Goal: Information Seeking & Learning: Learn about a topic

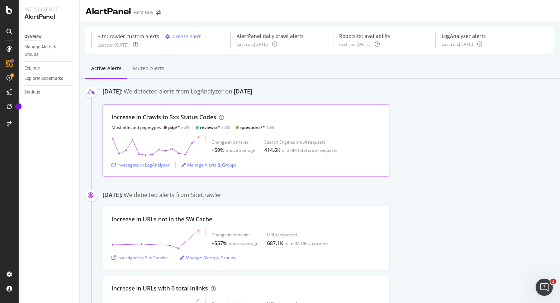
click at [159, 165] on div "Investigate in LogAnalyzer" at bounding box center [141, 165] width 58 height 6
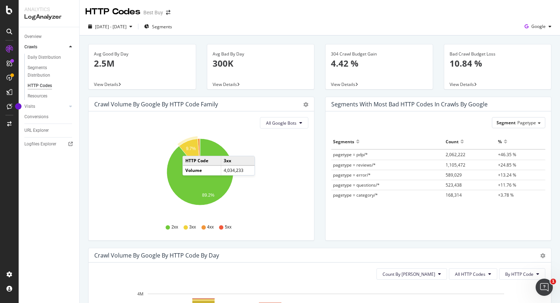
click at [190, 149] on text "9.7%" at bounding box center [191, 149] width 10 height 5
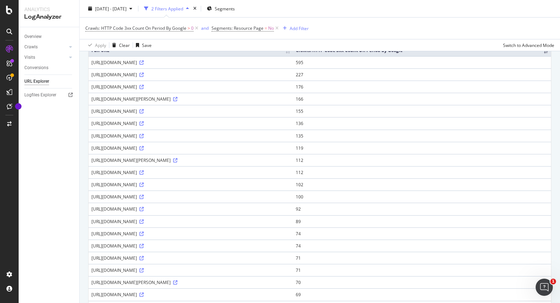
scroll to position [36, 0]
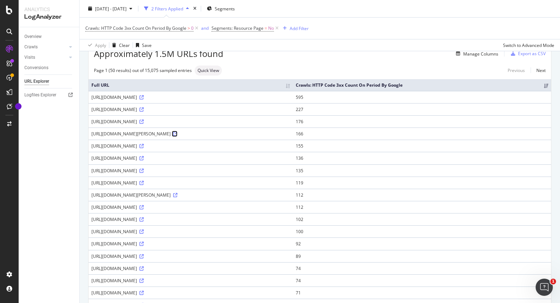
click at [178, 136] on icon at bounding box center [175, 134] width 4 height 4
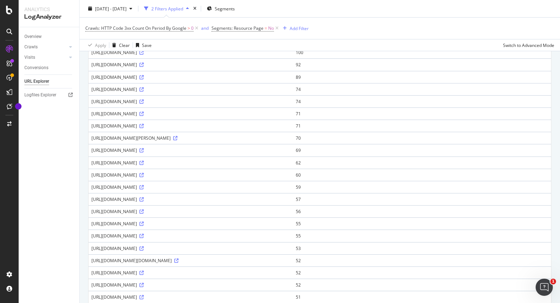
scroll to position [323, 0]
